Goal: Information Seeking & Learning: Check status

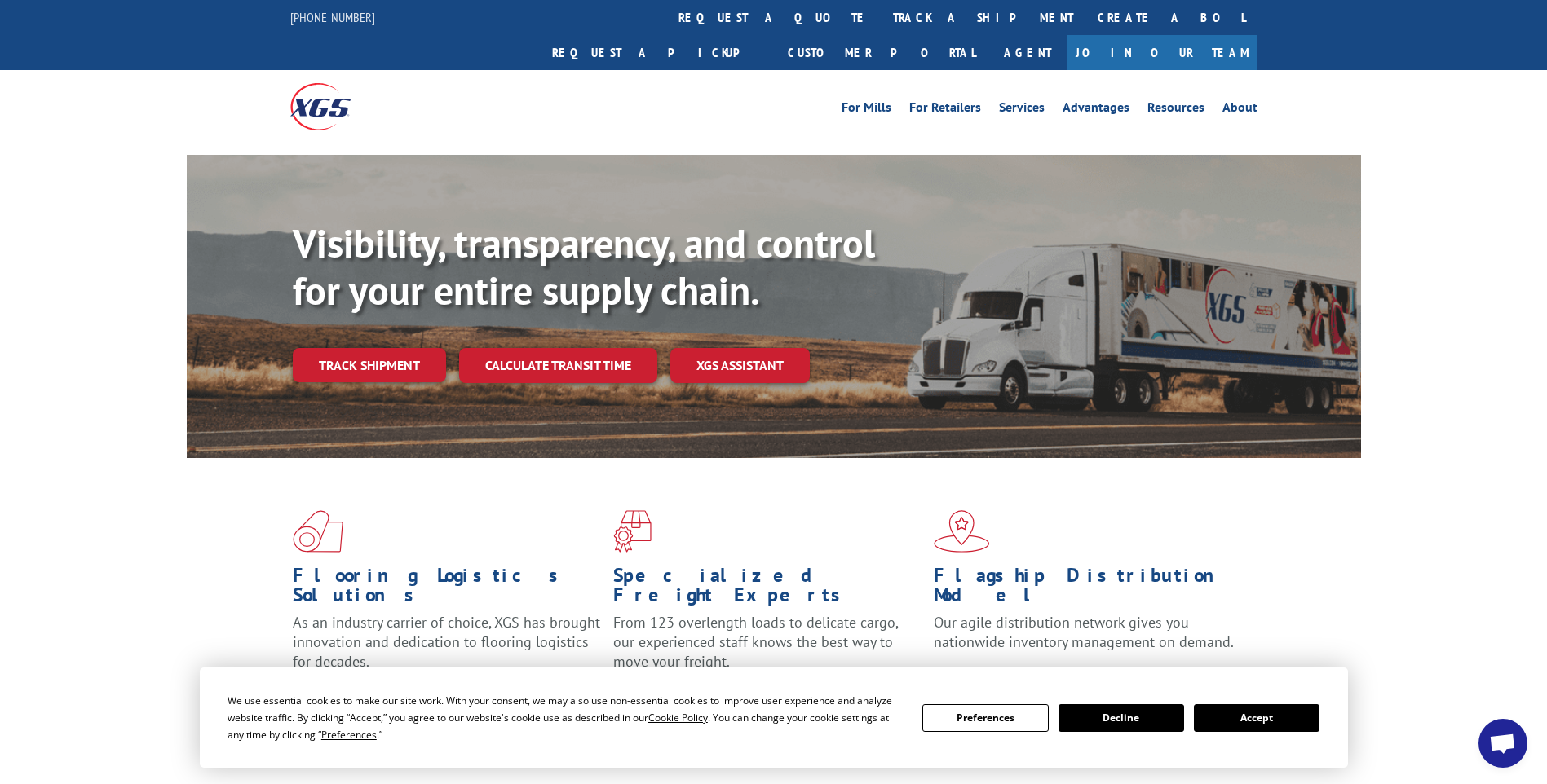
click at [881, 22] on link "track a shipment" at bounding box center [983, 17] width 205 height 35
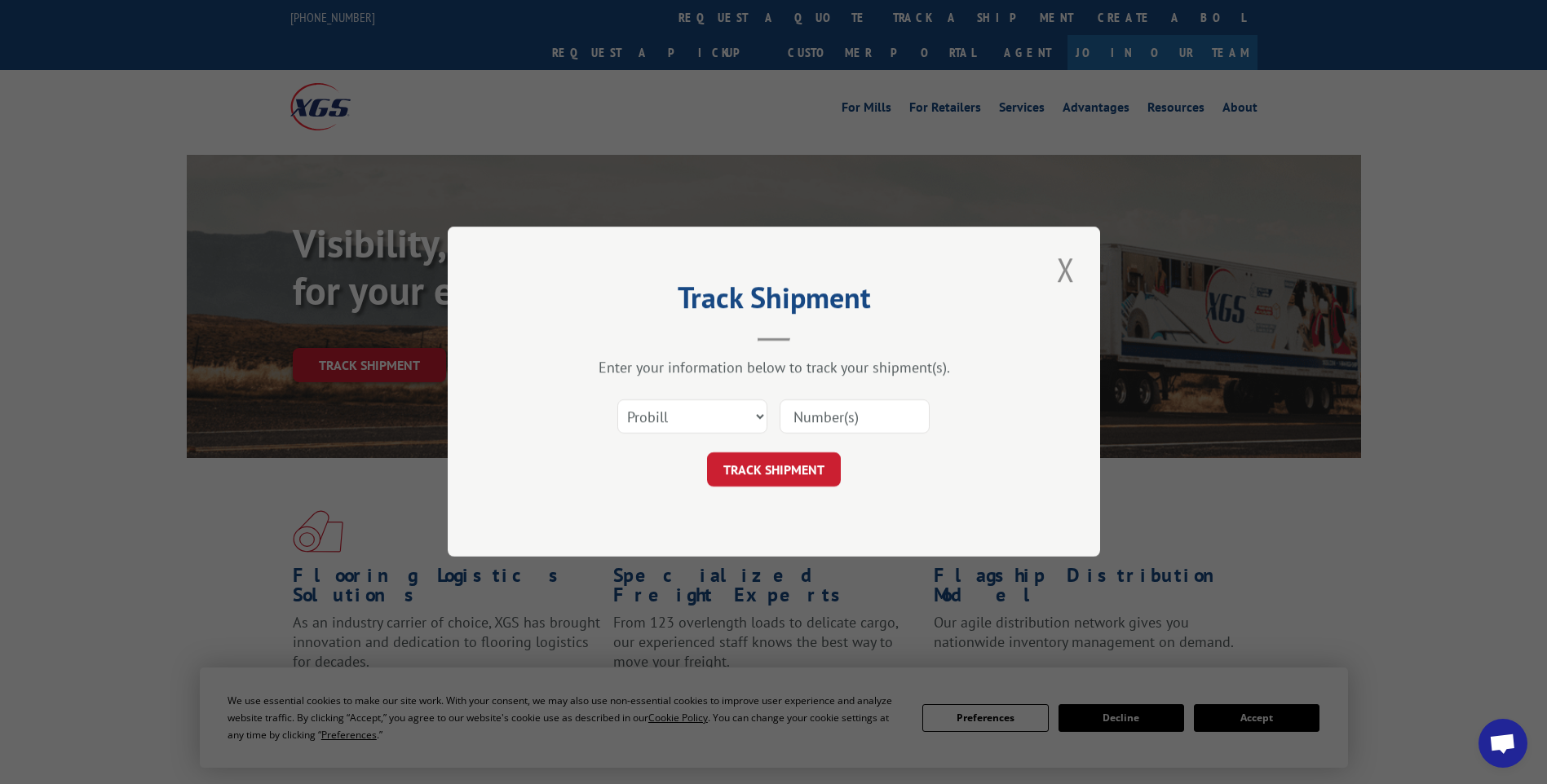
click at [796, 422] on input at bounding box center [854, 417] width 150 height 34
paste input "17014148 17014055 17014034 17014085 17014046"
type input "17014148 17014055 17014034 17014085 17014046"
drag, startPoint x: 764, startPoint y: 470, endPoint x: 775, endPoint y: 484, distance: 17.8
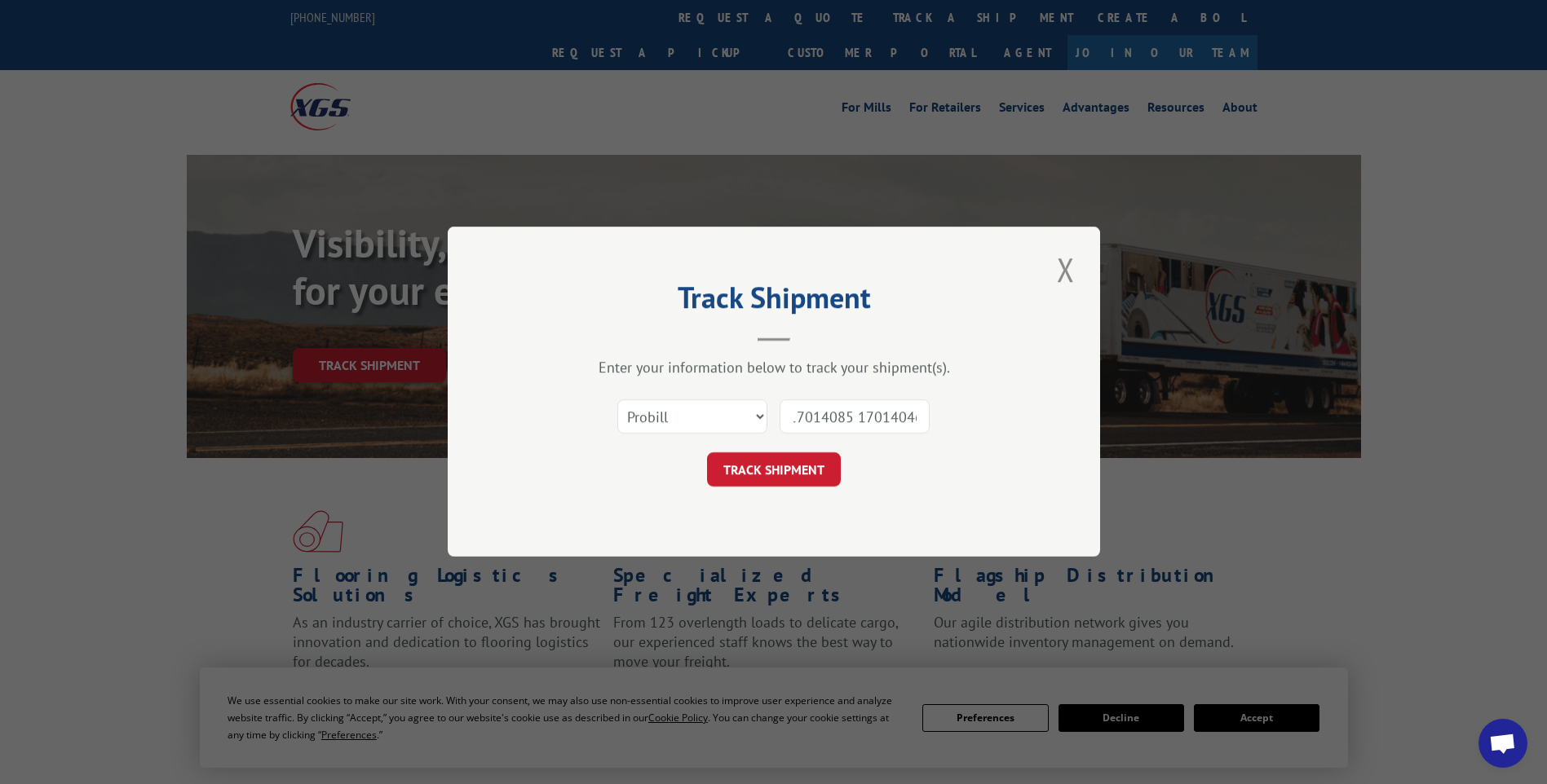
click at [764, 471] on button "TRACK SHIPMENT" at bounding box center [774, 470] width 134 height 34
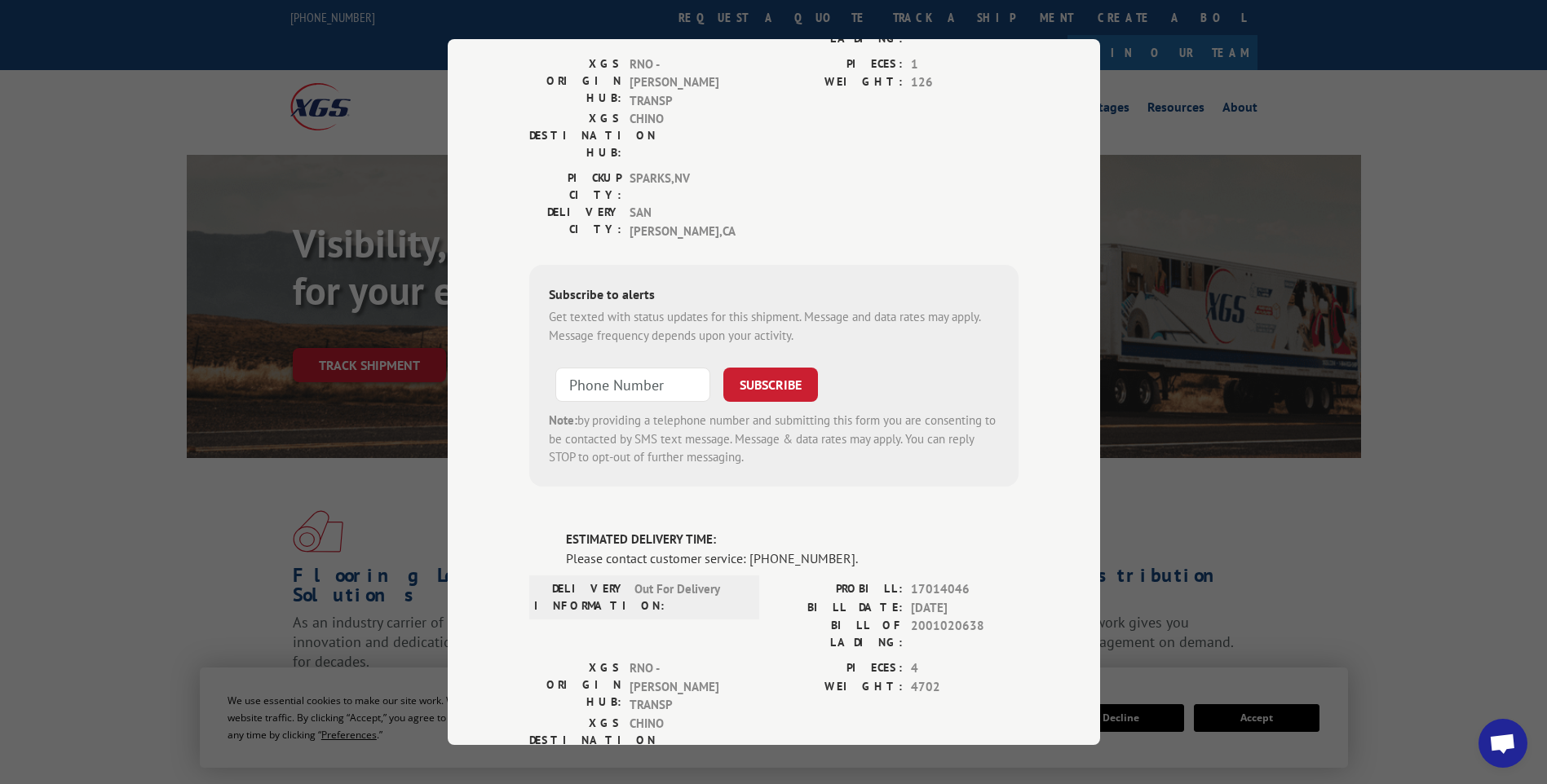
scroll to position [0, 0]
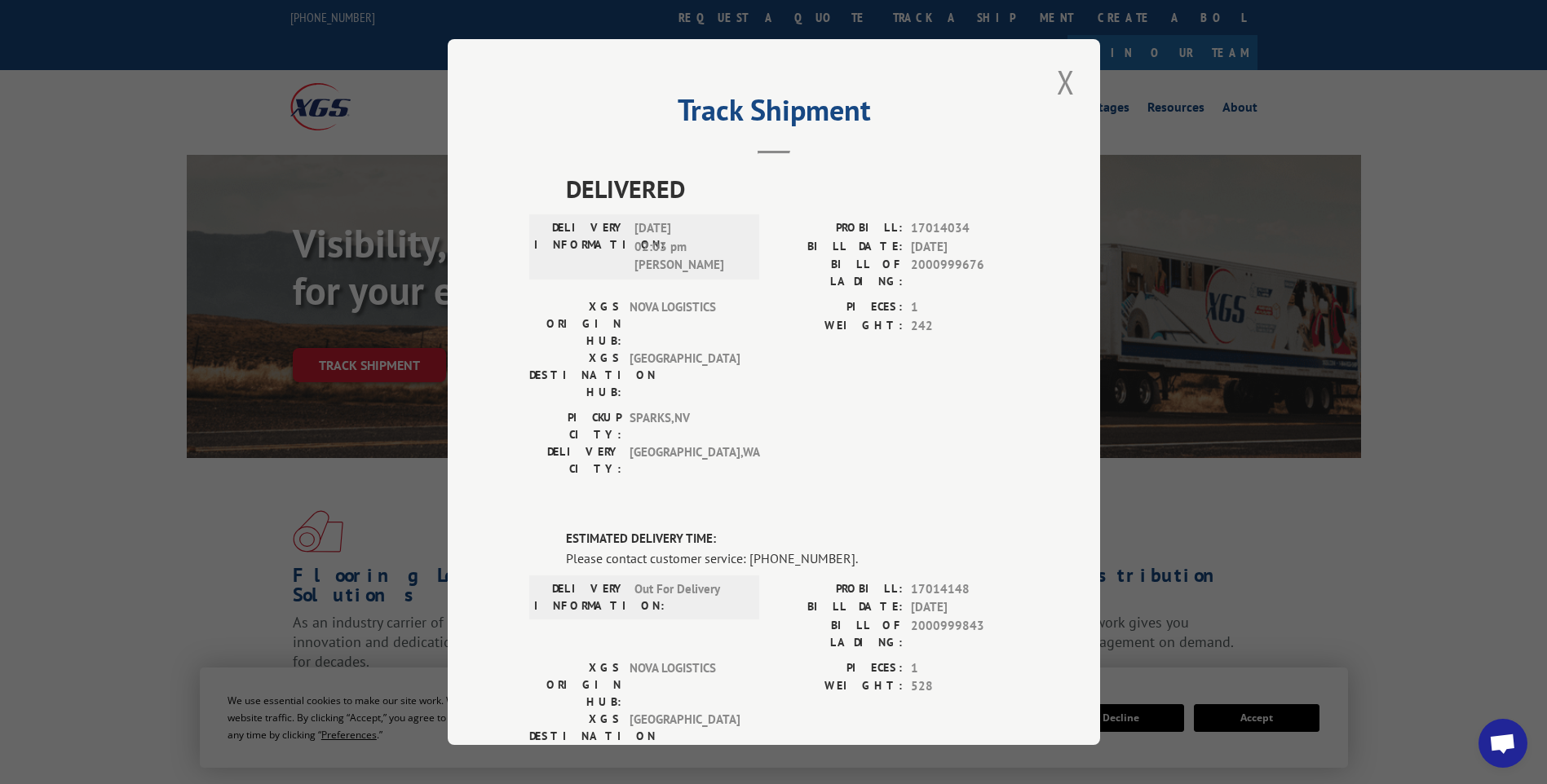
click at [1065, 99] on button "Close modal" at bounding box center [1065, 82] width 28 height 45
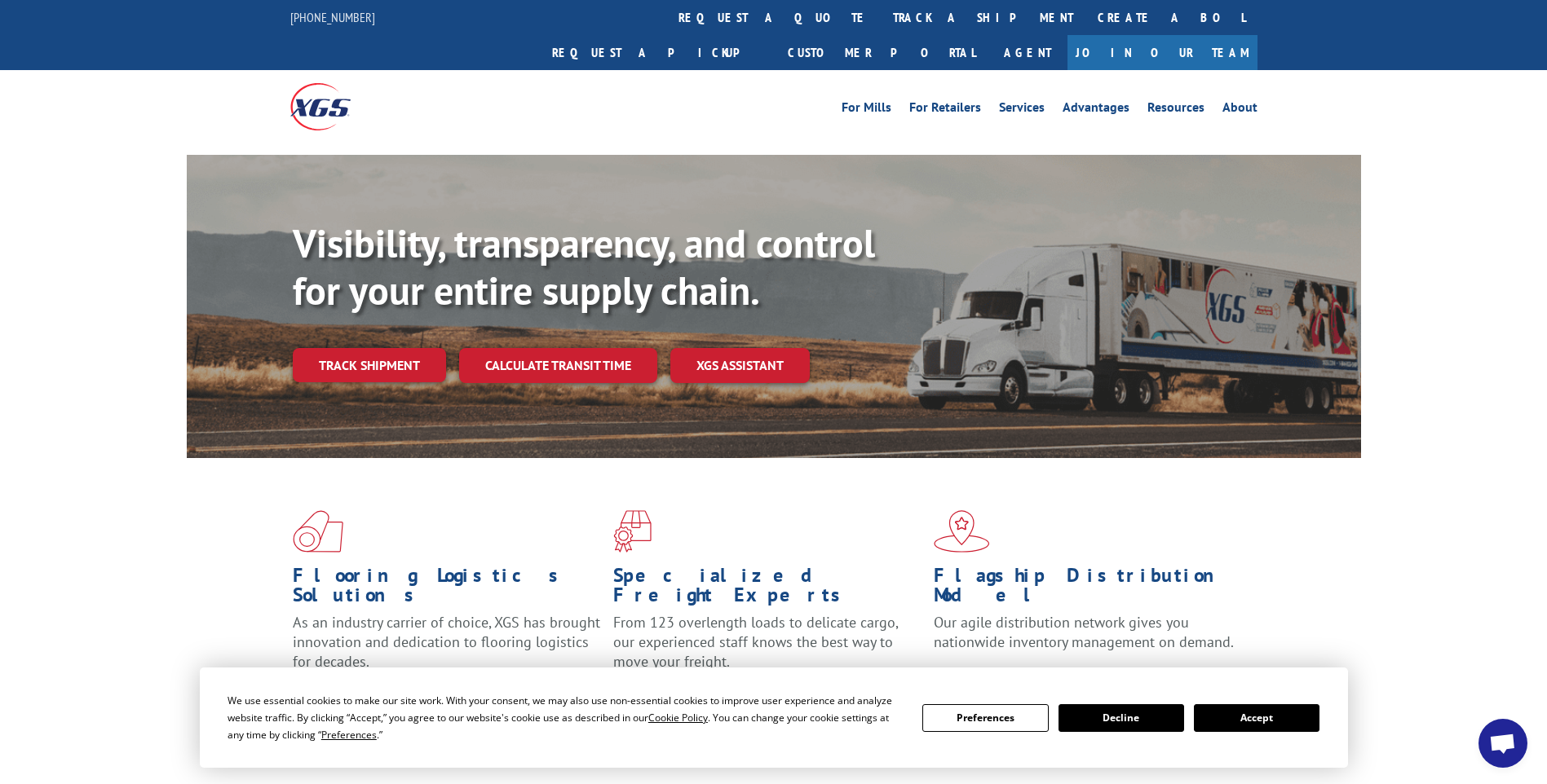
drag, startPoint x: 706, startPoint y: 19, endPoint x: 750, endPoint y: 70, distance: 67.4
click at [881, 18] on link "track a shipment" at bounding box center [983, 17] width 205 height 35
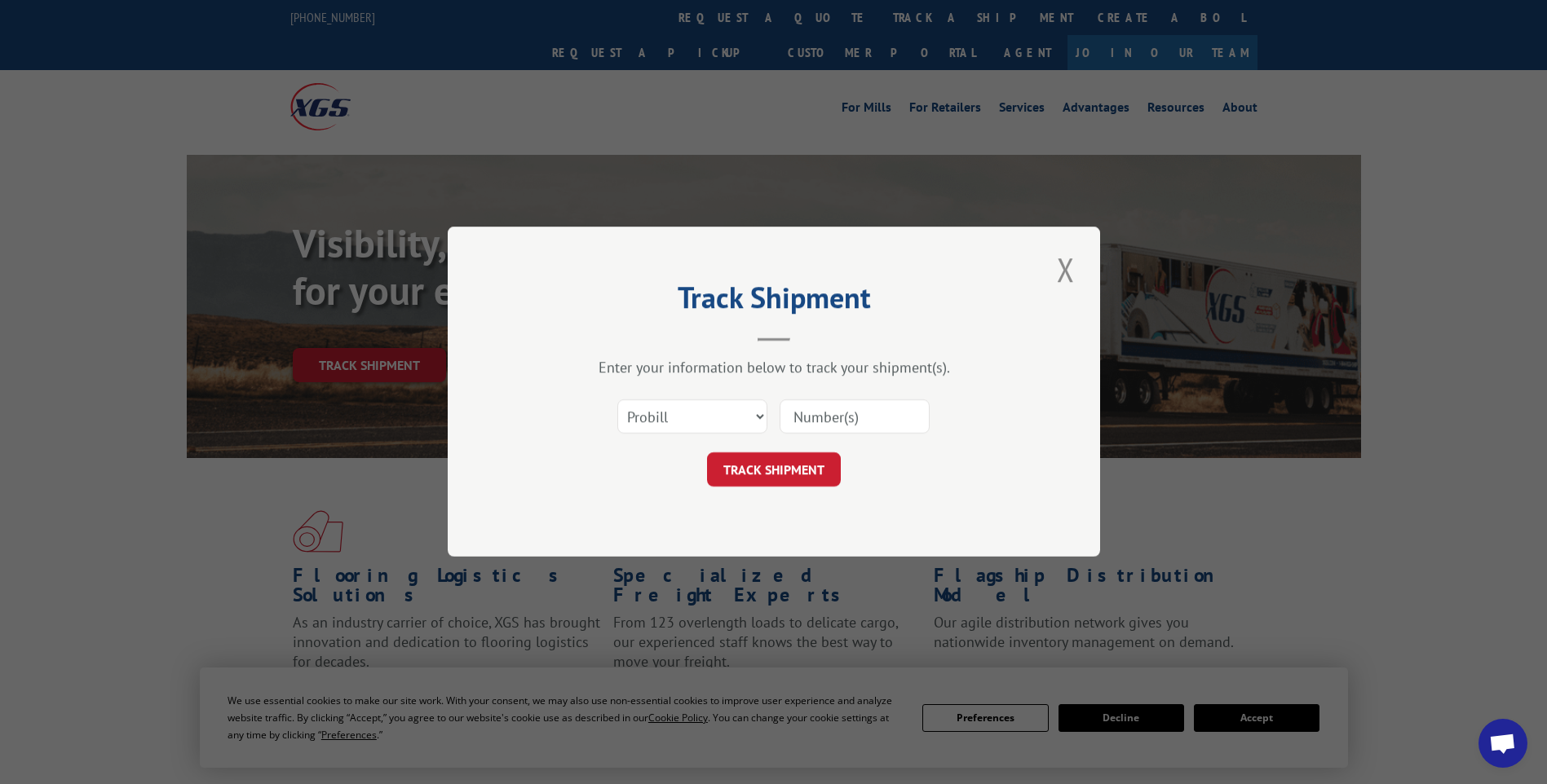
click at [882, 409] on input at bounding box center [854, 417] width 150 height 34
paste input "17014036 17014064 17014097 17014128 17014150 17014119"
type input "17014036 17014064 17014097 17014128 17014150 17014119"
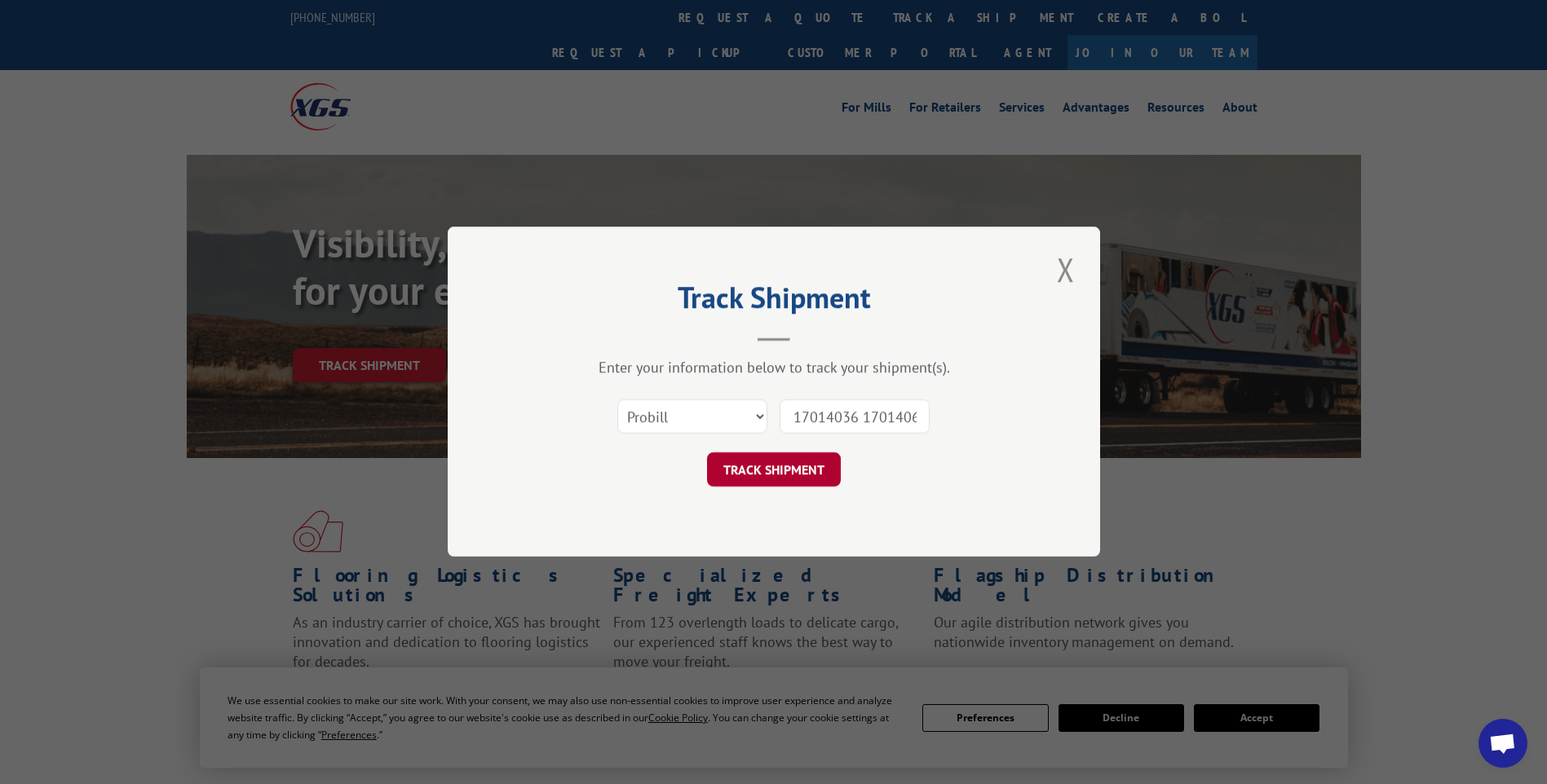
click at [765, 483] on button "TRACK SHIPMENT" at bounding box center [774, 470] width 134 height 34
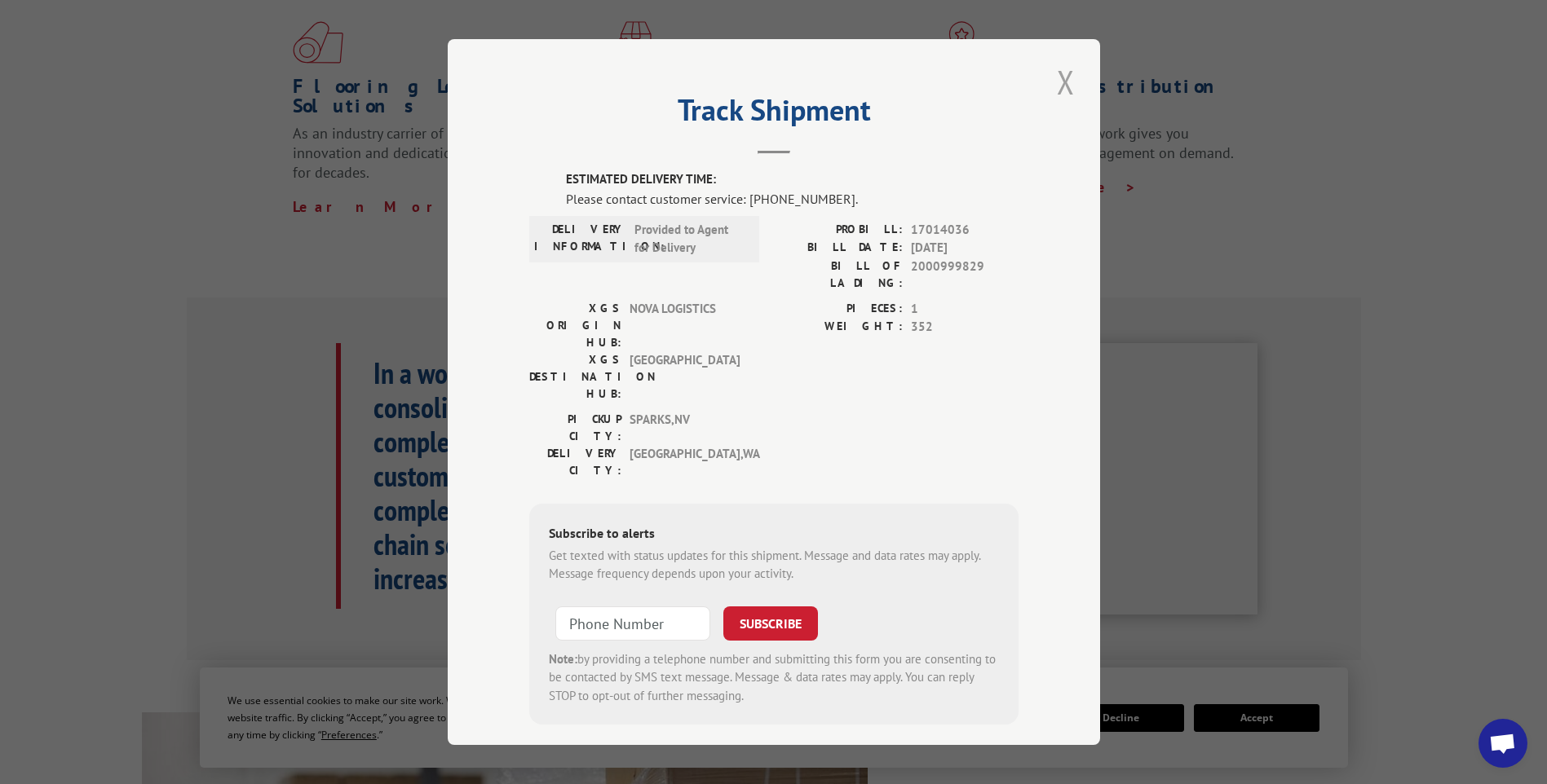
click at [1057, 85] on button "Close modal" at bounding box center [1065, 82] width 28 height 45
